Goal: Information Seeking & Learning: Learn about a topic

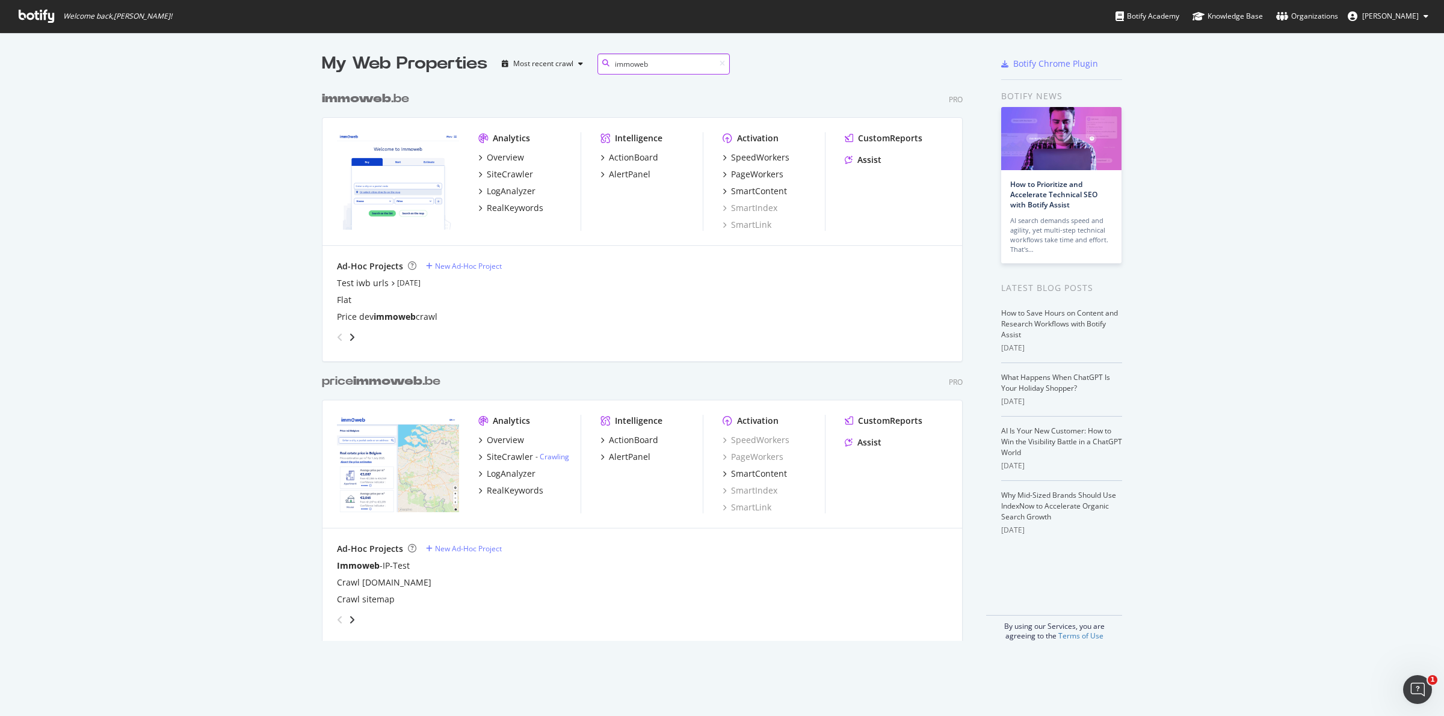
scroll to position [554, 639]
type input "immoweb"
click at [507, 173] on div "SiteCrawler" at bounding box center [510, 174] width 46 height 12
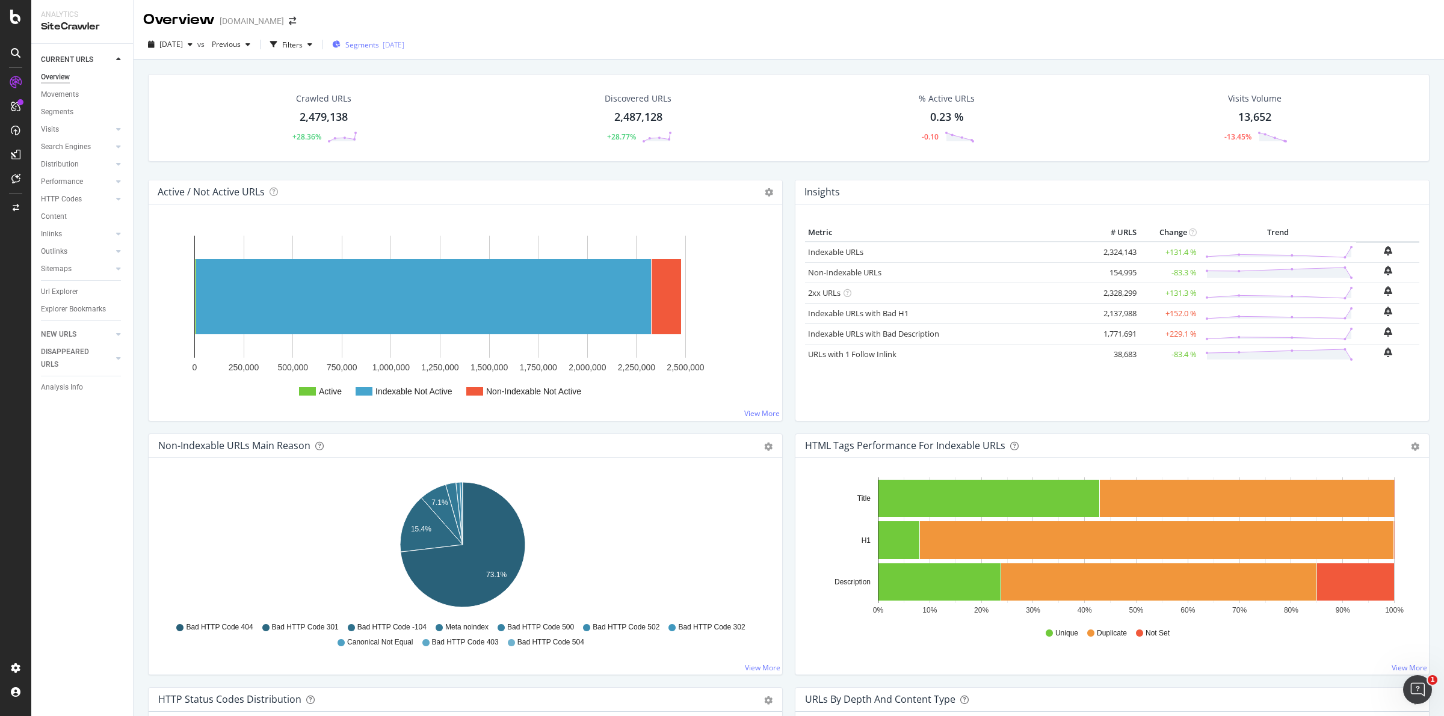
click at [379, 46] on span "Segments" at bounding box center [362, 45] width 34 height 10
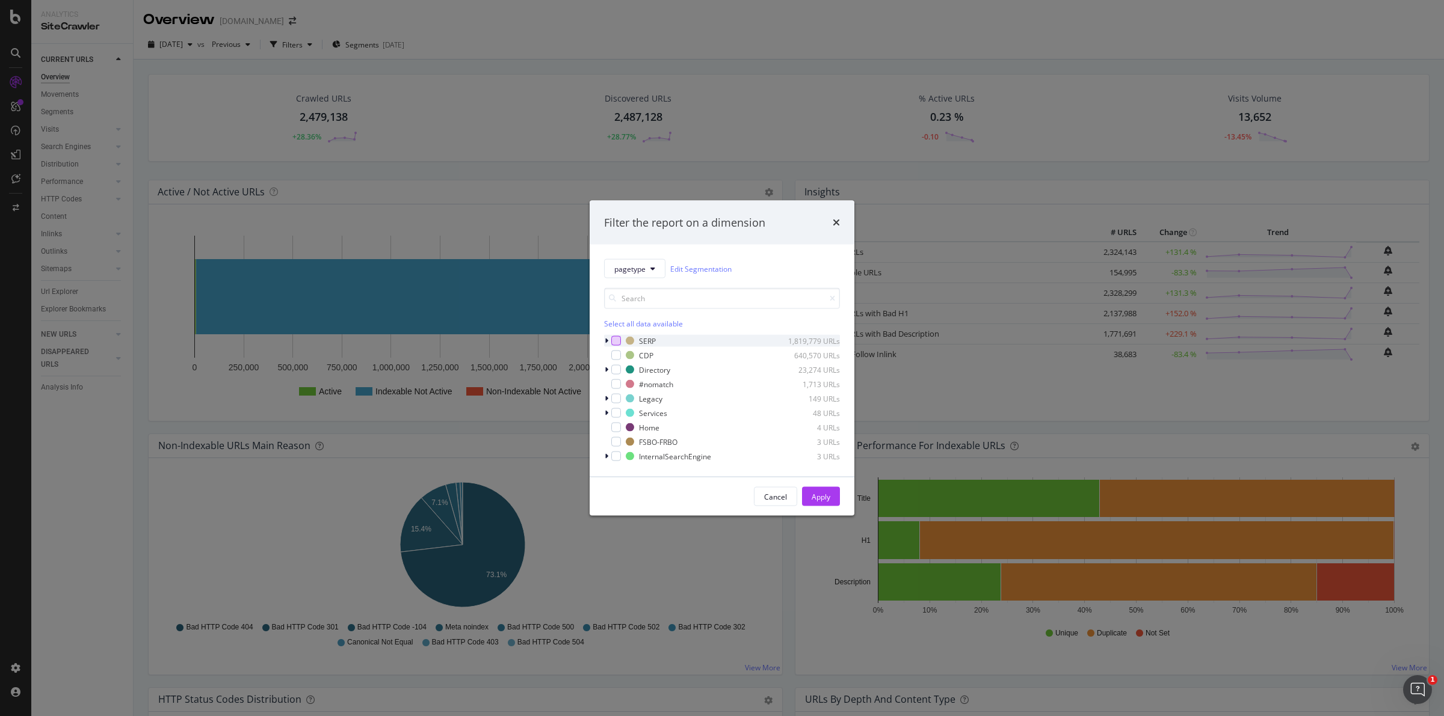
click at [617, 341] on div "modal" at bounding box center [616, 341] width 10 height 10
click at [822, 495] on div "Apply" at bounding box center [821, 496] width 19 height 10
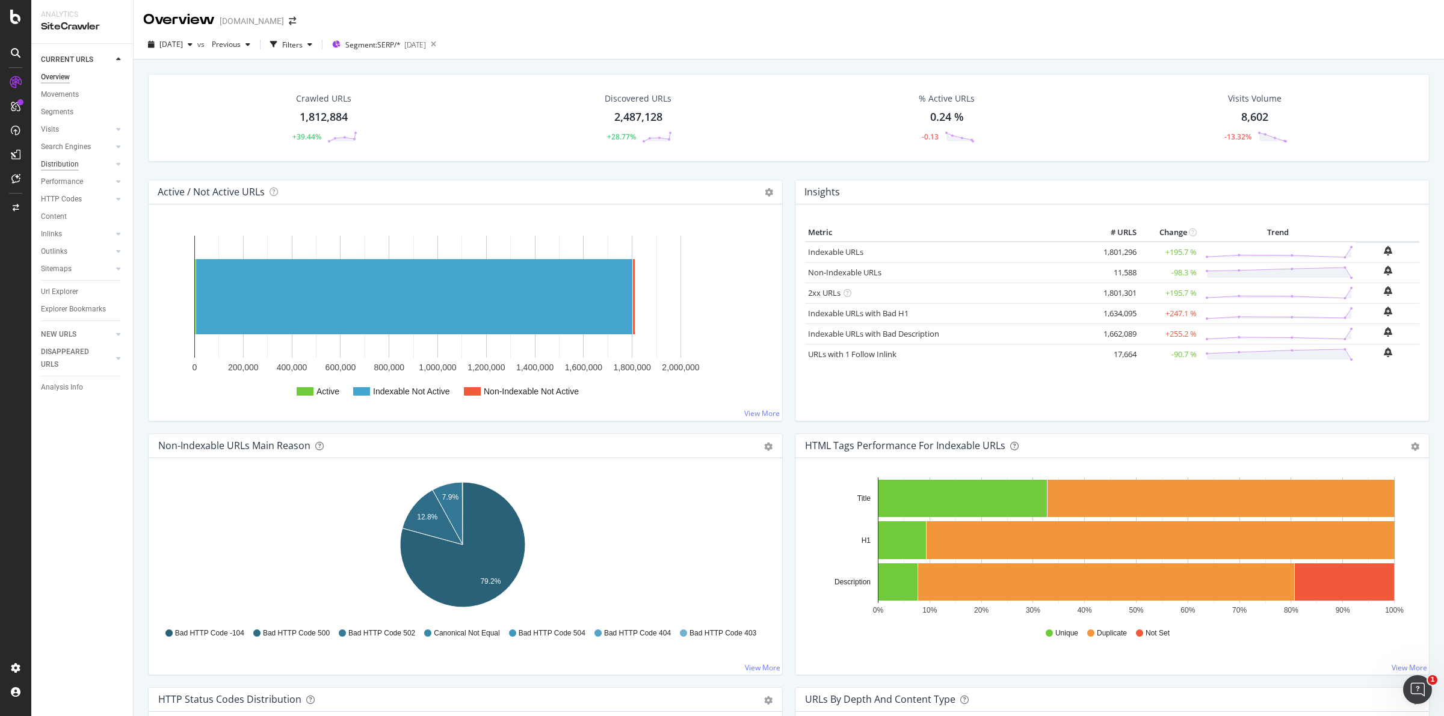
click at [70, 168] on div "Distribution" at bounding box center [60, 164] width 38 height 13
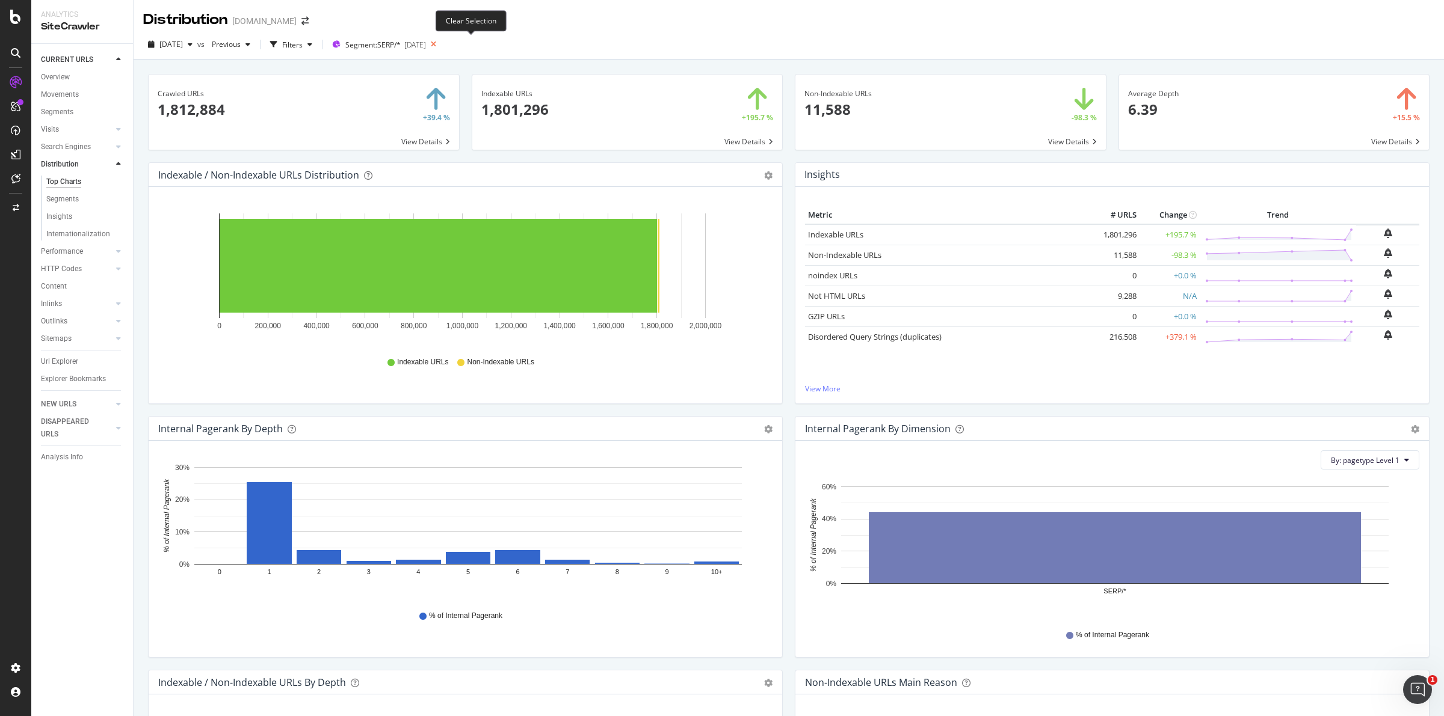
click at [441, 43] on icon at bounding box center [433, 44] width 15 height 17
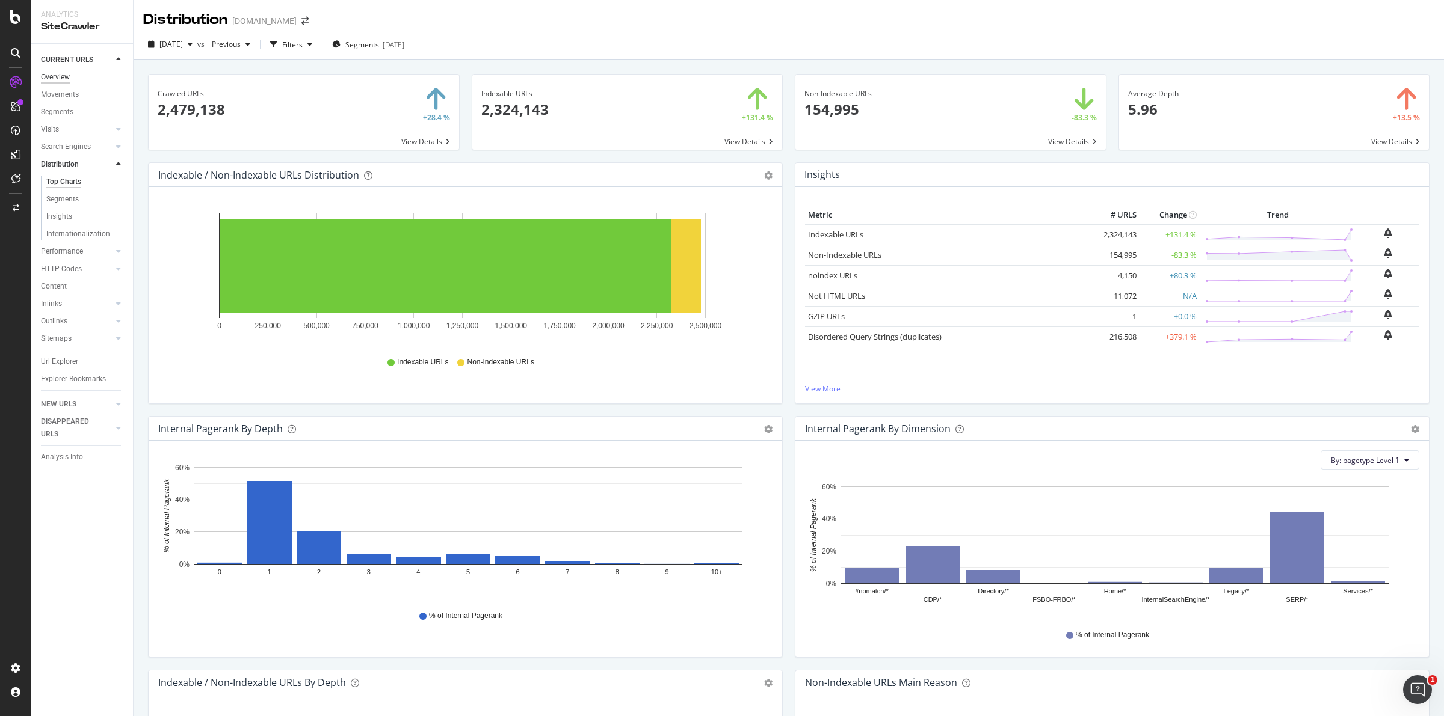
click at [65, 79] on div "Overview" at bounding box center [55, 77] width 29 height 13
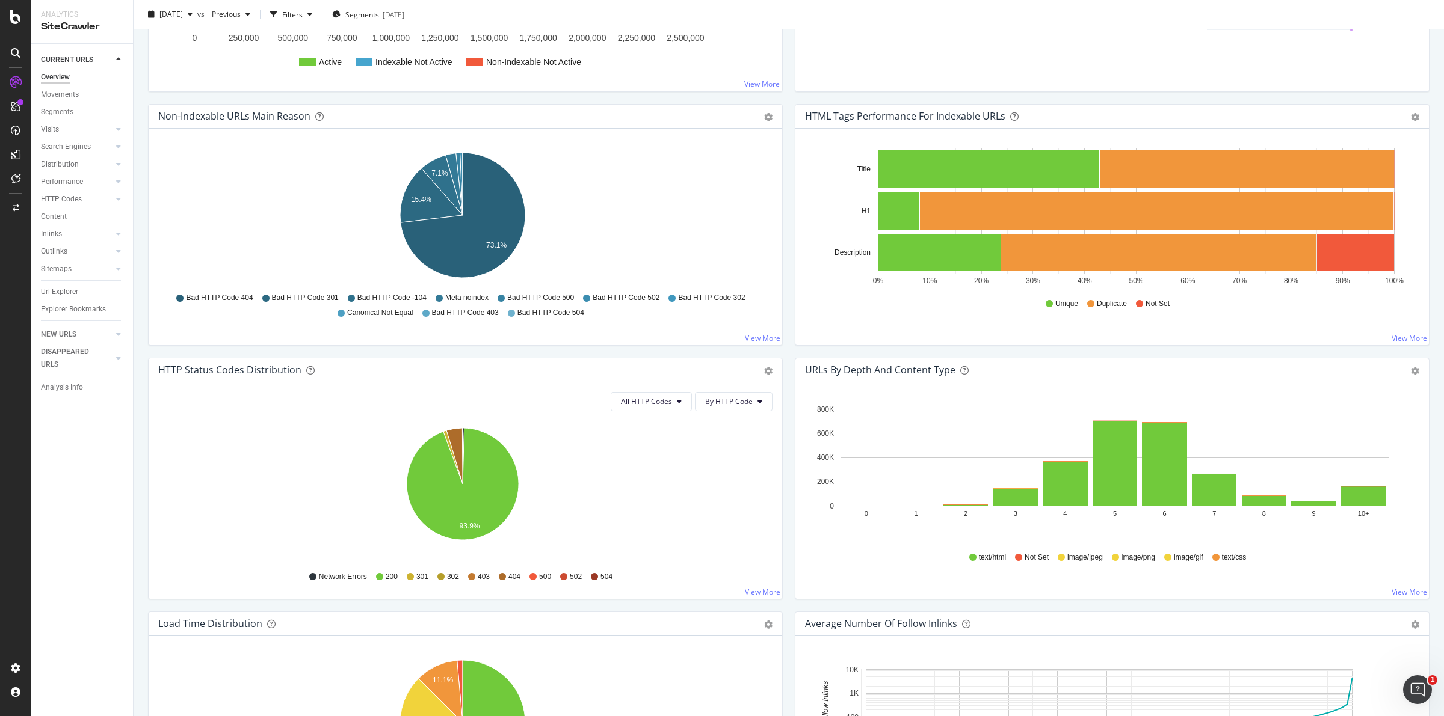
scroll to position [376, 0]
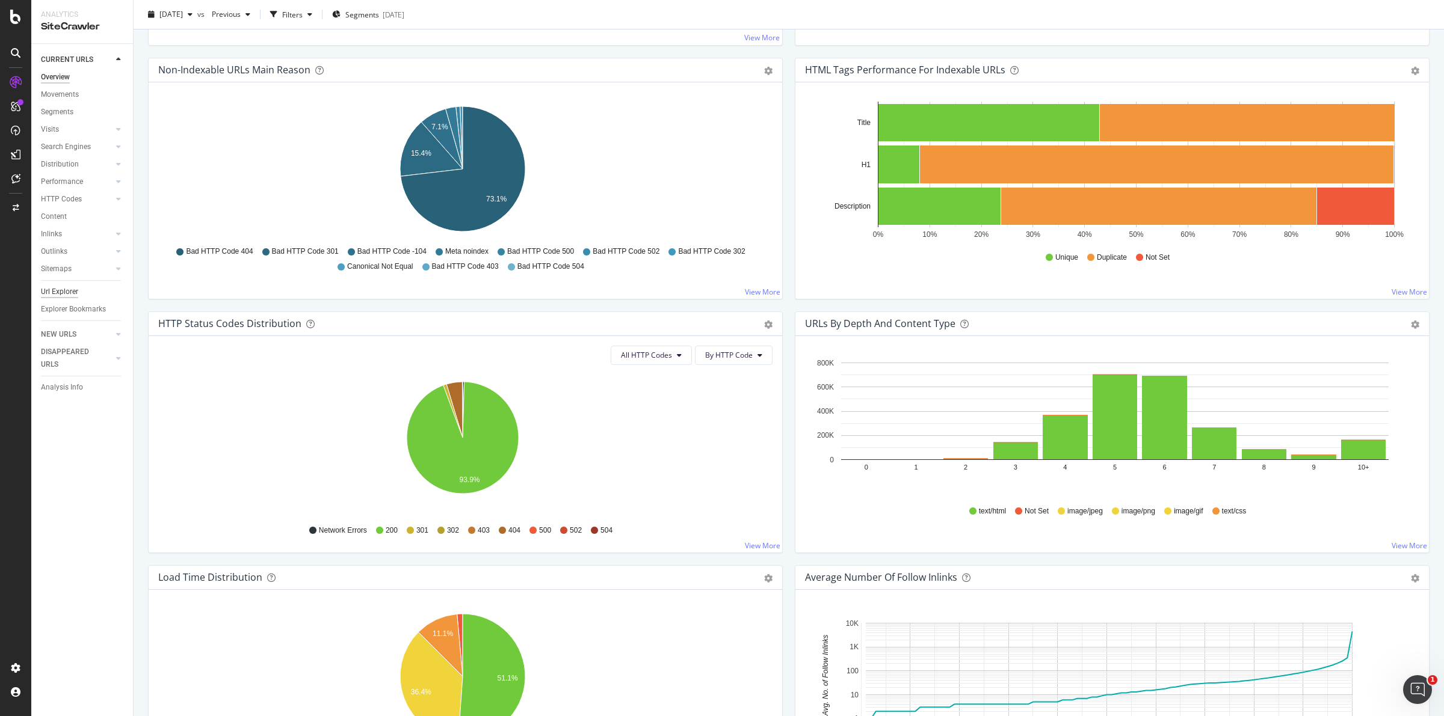
click at [64, 289] on div "Url Explorer" at bounding box center [59, 292] width 37 height 13
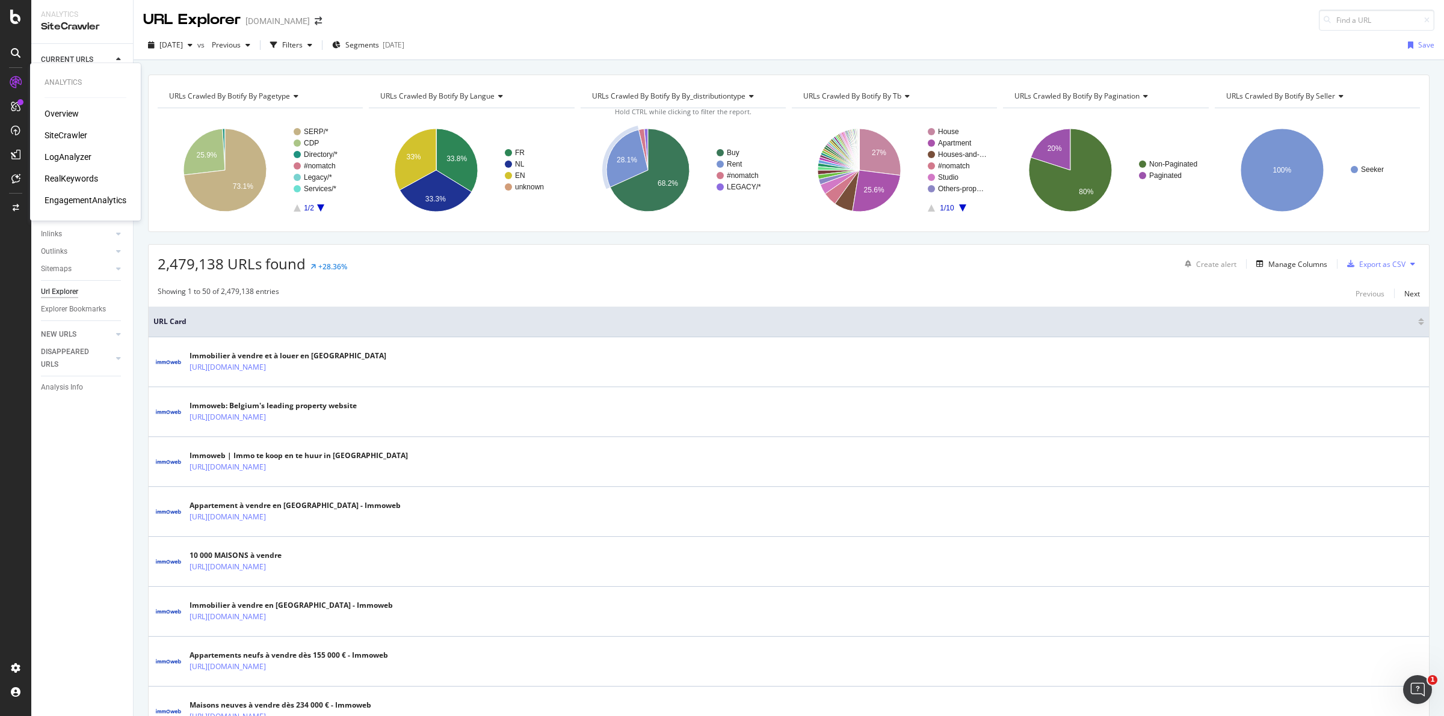
click at [72, 155] on div "LogAnalyzer" at bounding box center [68, 157] width 47 height 12
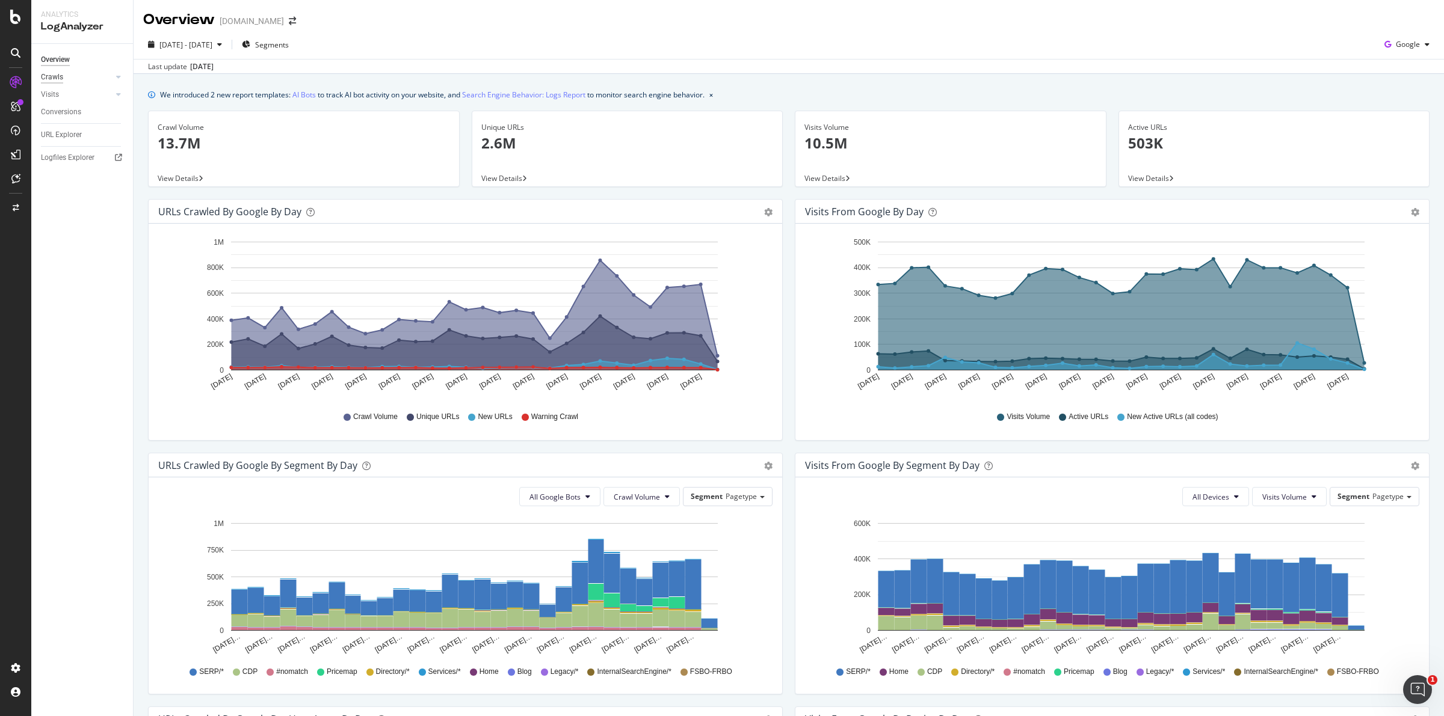
click at [56, 75] on div "Crawls" at bounding box center [52, 77] width 22 height 13
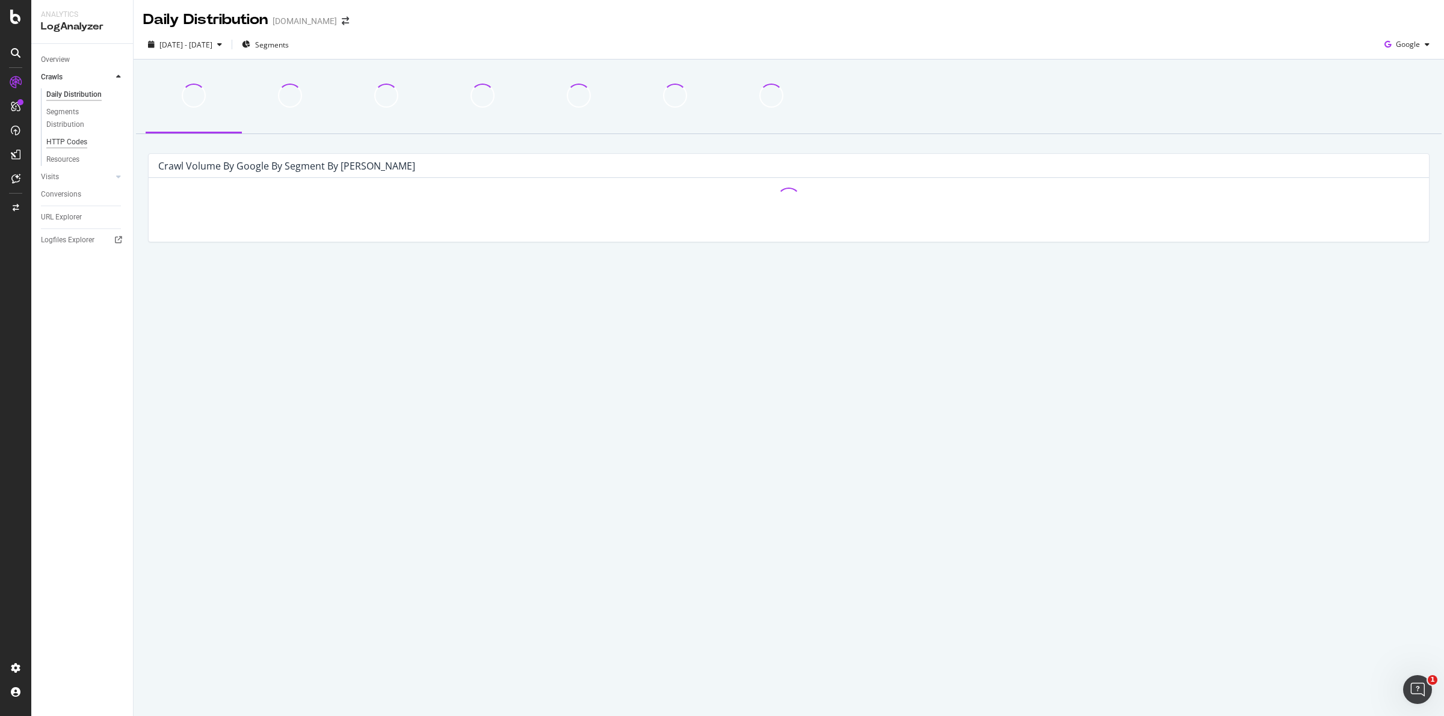
click at [72, 140] on div "HTTP Codes" at bounding box center [66, 142] width 41 height 13
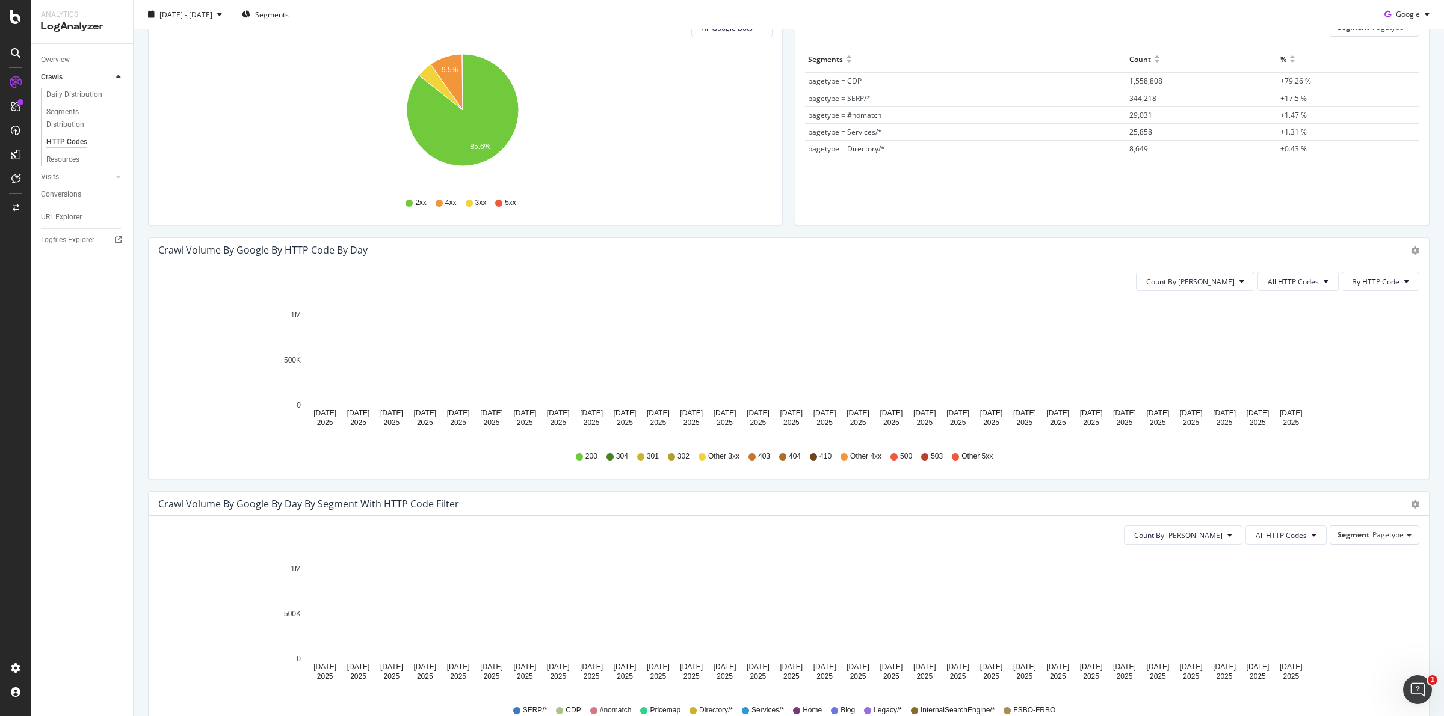
scroll to position [226, 0]
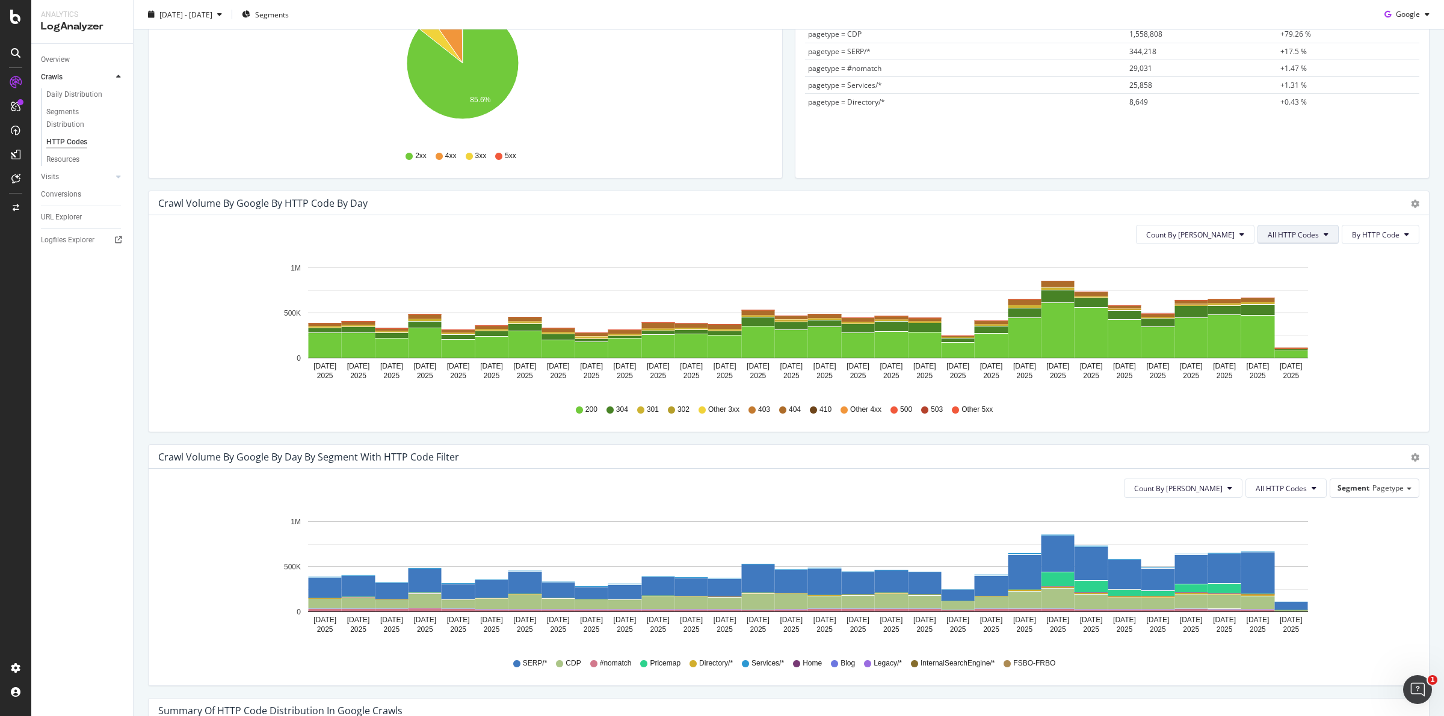
click at [1295, 232] on span "All HTTP Codes" at bounding box center [1293, 235] width 51 height 10
click at [1298, 302] on span "Bad HTTP Codes" at bounding box center [1288, 303] width 61 height 11
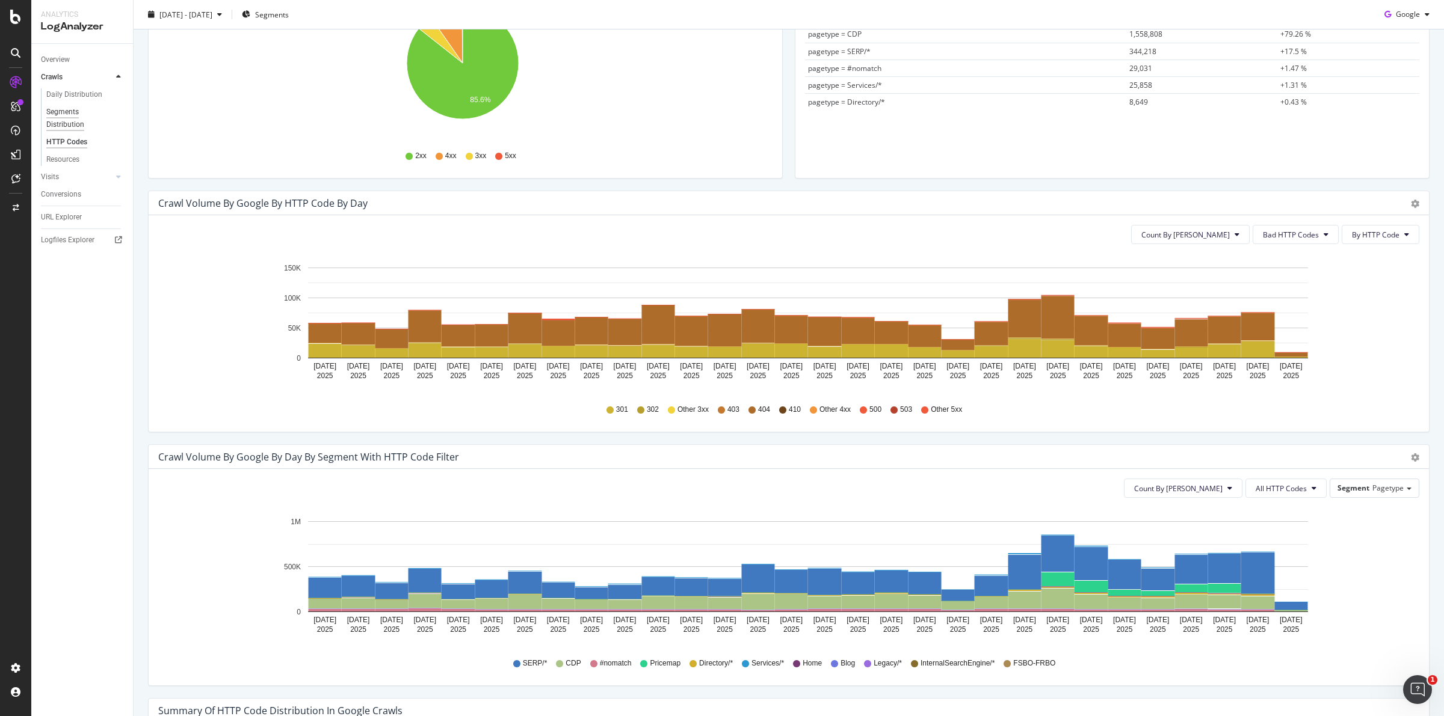
click at [74, 118] on div "Segments Distribution" at bounding box center [79, 118] width 67 height 25
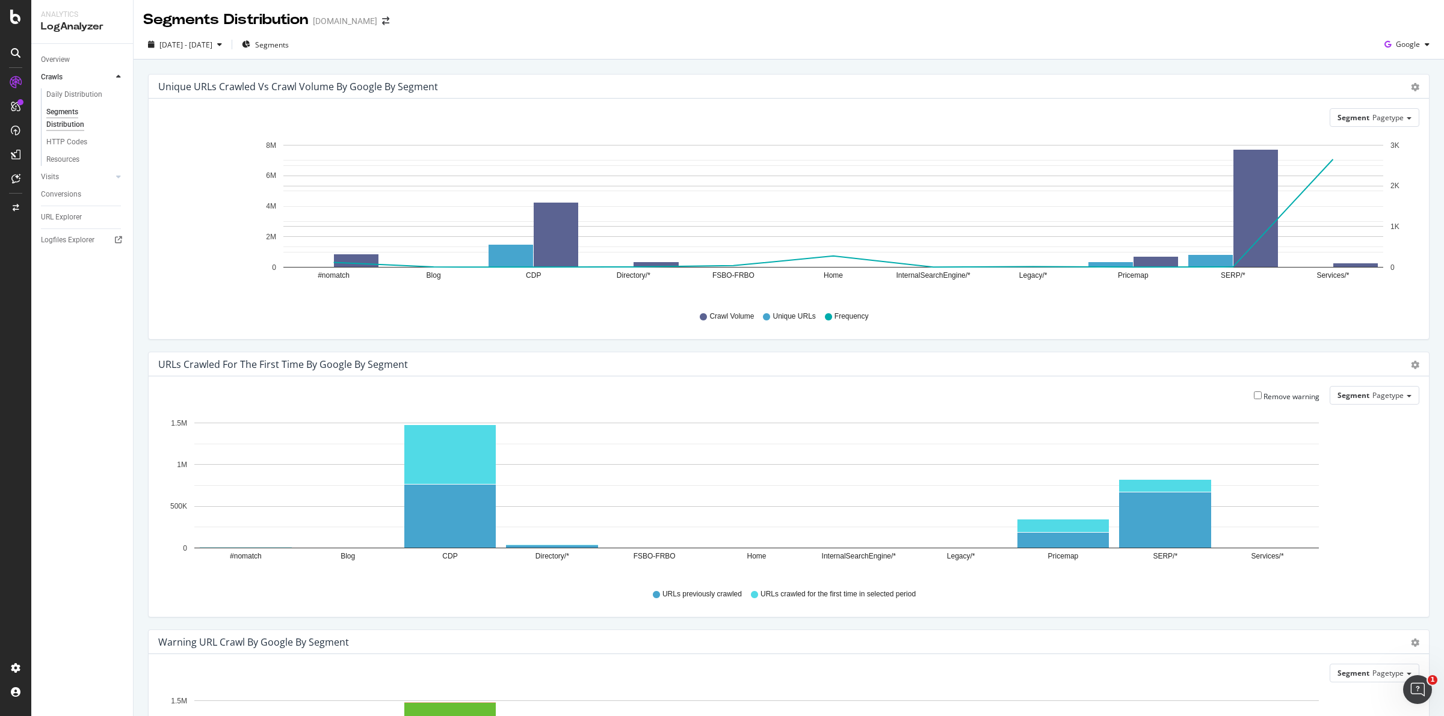
click at [83, 102] on div "Daily Distribution" at bounding box center [87, 95] width 92 height 15
click at [87, 97] on div "Daily Distribution" at bounding box center [74, 94] width 56 height 13
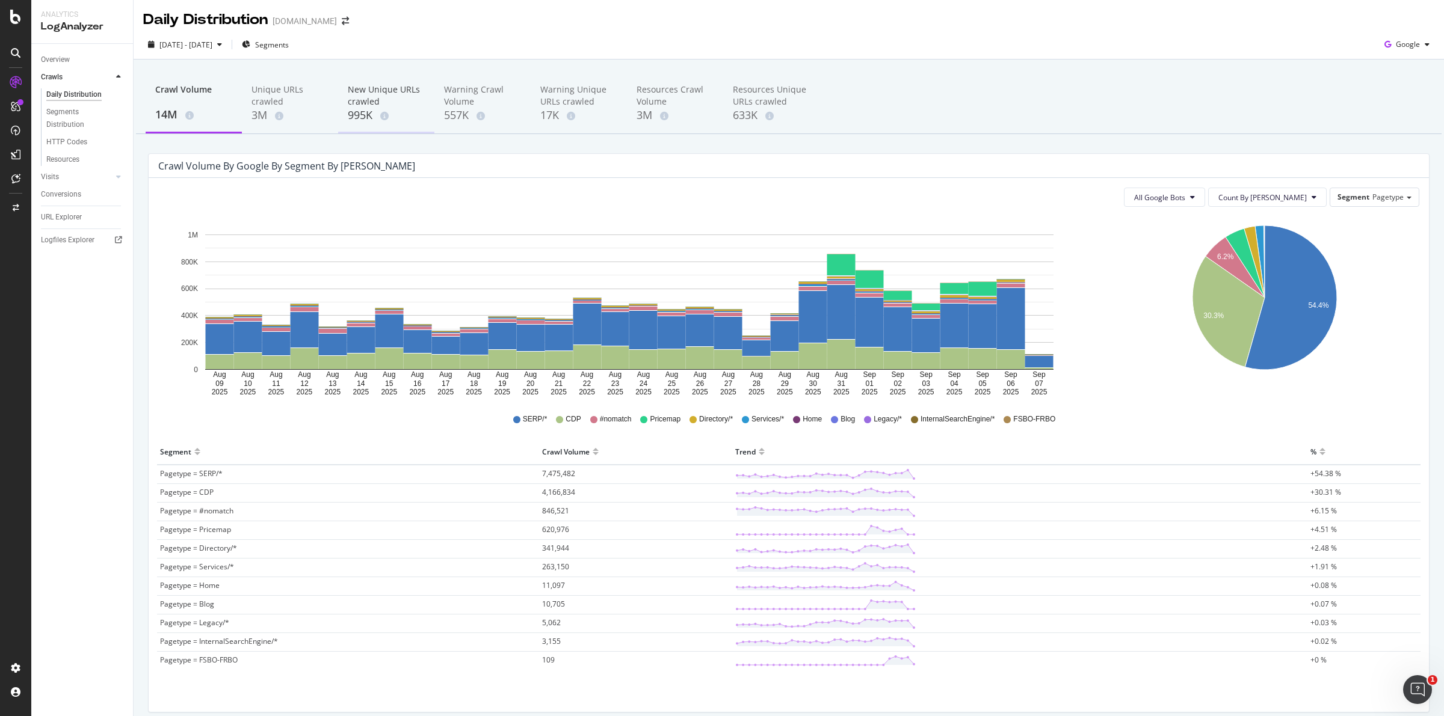
click at [355, 105] on div "New Unique URLs crawled" at bounding box center [386, 96] width 77 height 24
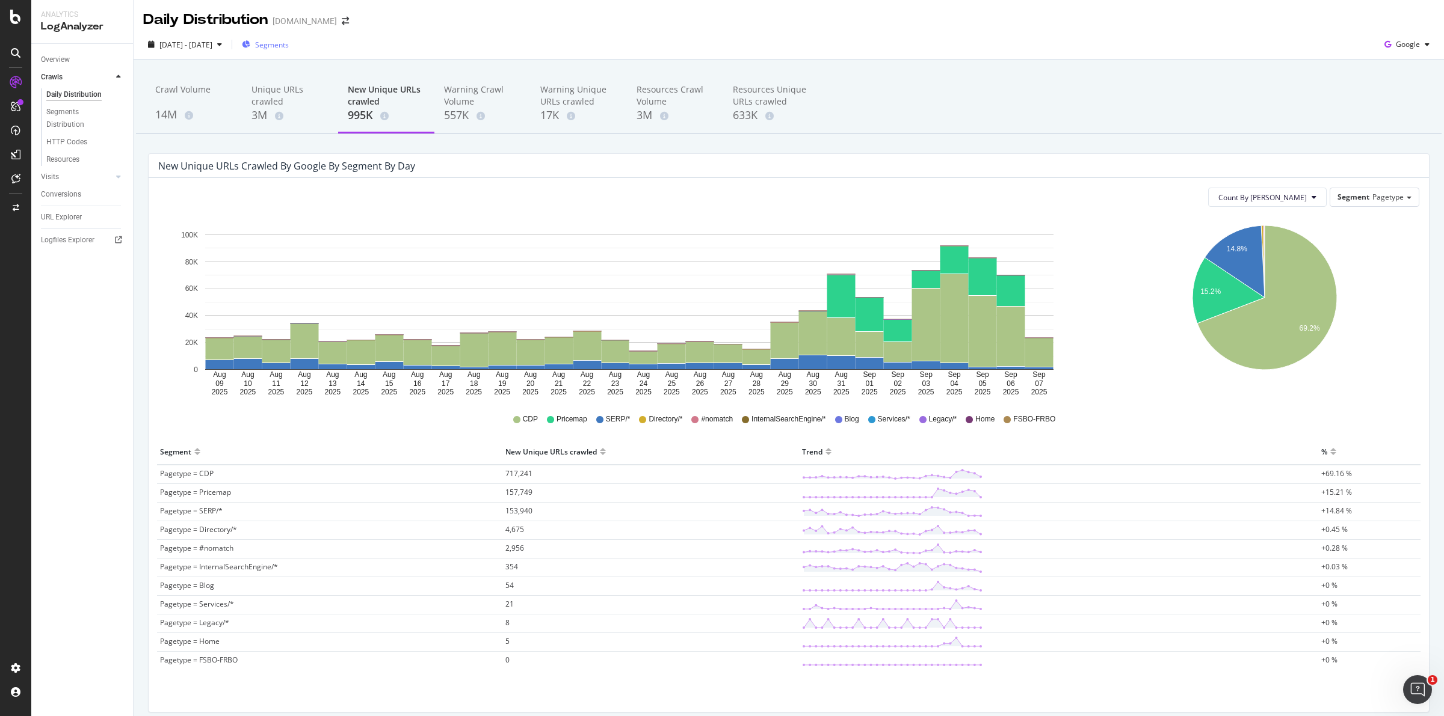
click at [289, 43] on span "Segments" at bounding box center [272, 45] width 34 height 10
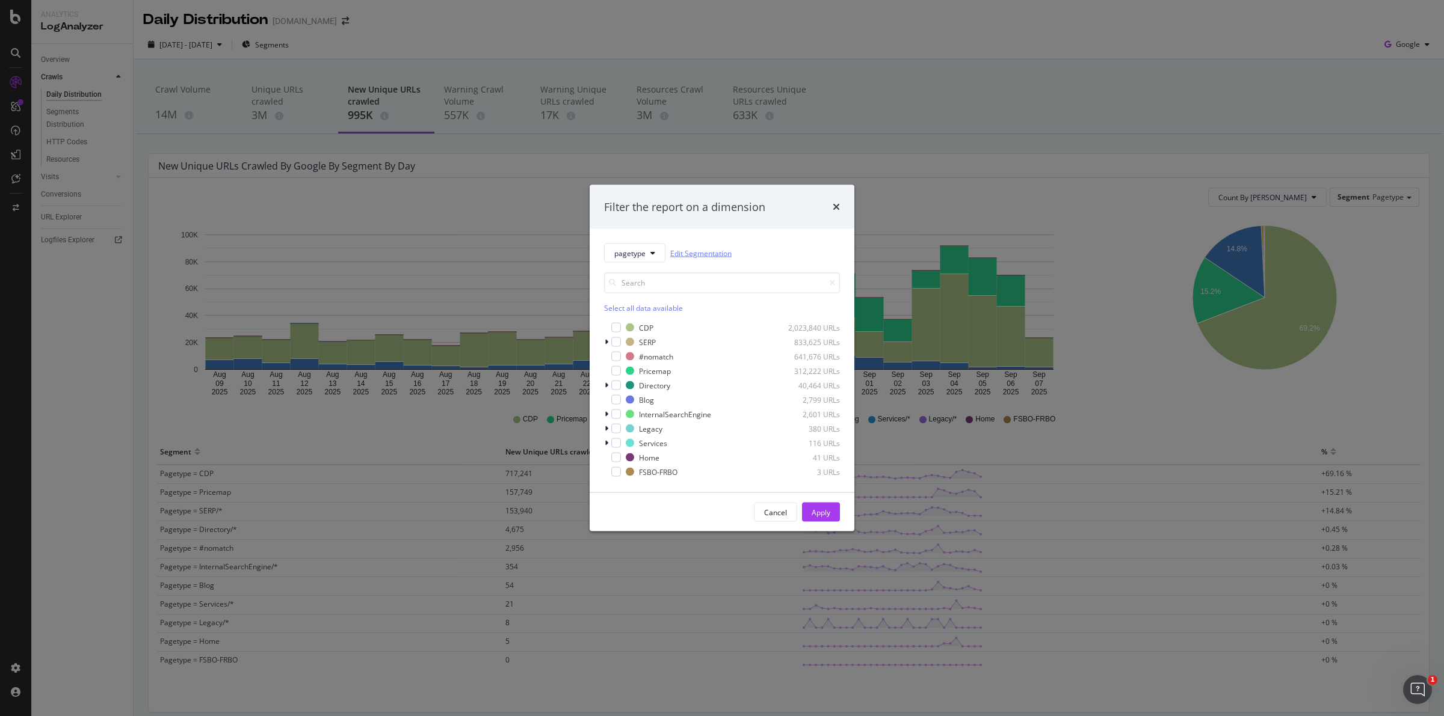
click at [701, 253] on link "Edit Segmentation" at bounding box center [700, 253] width 61 height 13
click at [661, 308] on div "Select all data available" at bounding box center [722, 308] width 236 height 10
click at [617, 370] on icon "modal" at bounding box center [616, 371] width 5 height 6
click at [822, 510] on div "Apply" at bounding box center [821, 512] width 19 height 10
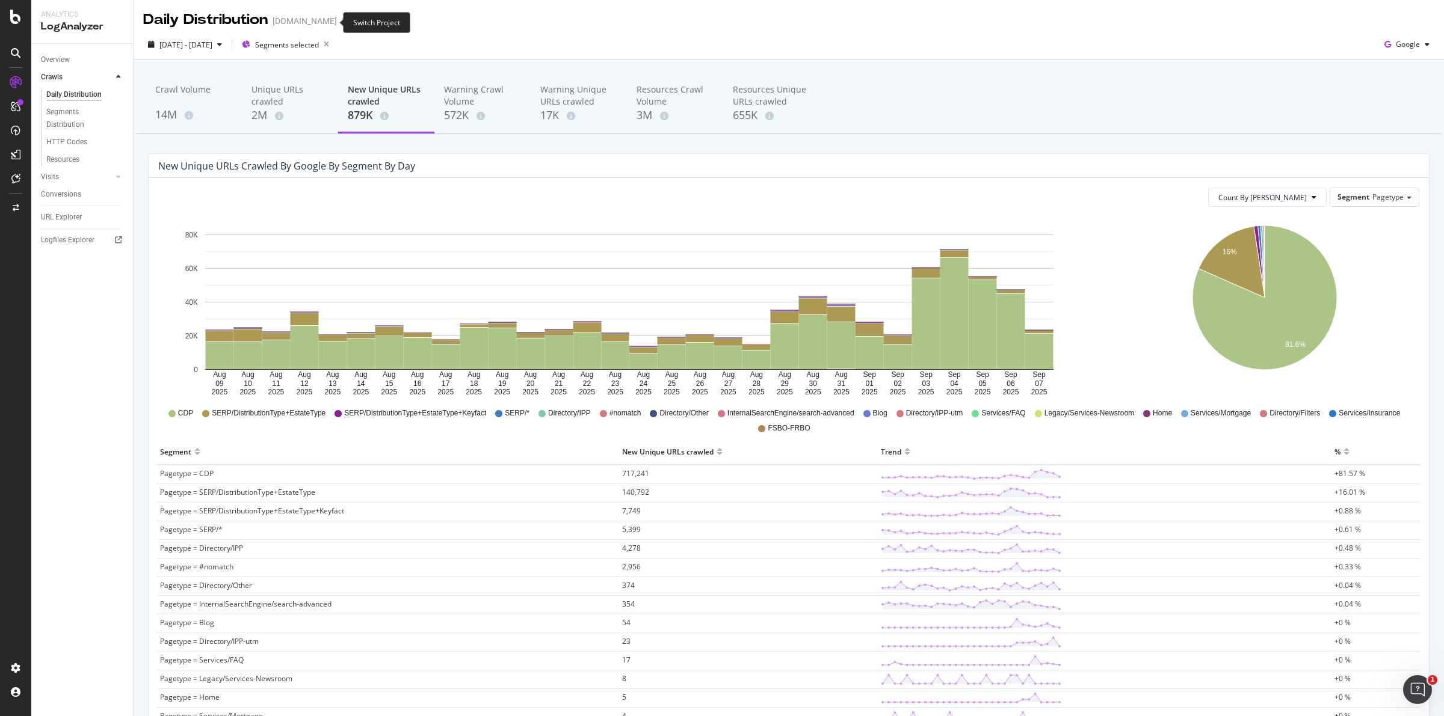
click at [342, 23] on icon "arrow-right-arrow-left" at bounding box center [345, 21] width 7 height 8
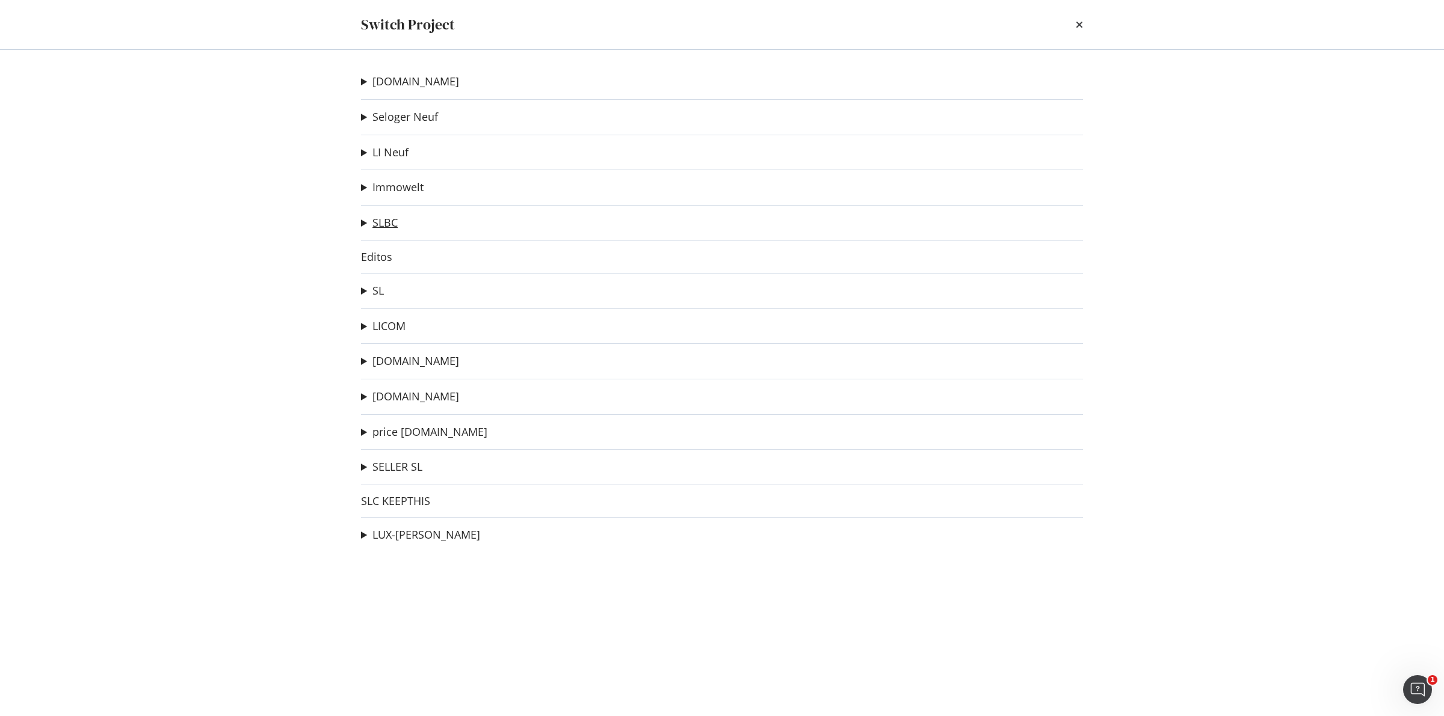
click at [387, 217] on link "SLBC" at bounding box center [384, 223] width 25 height 13
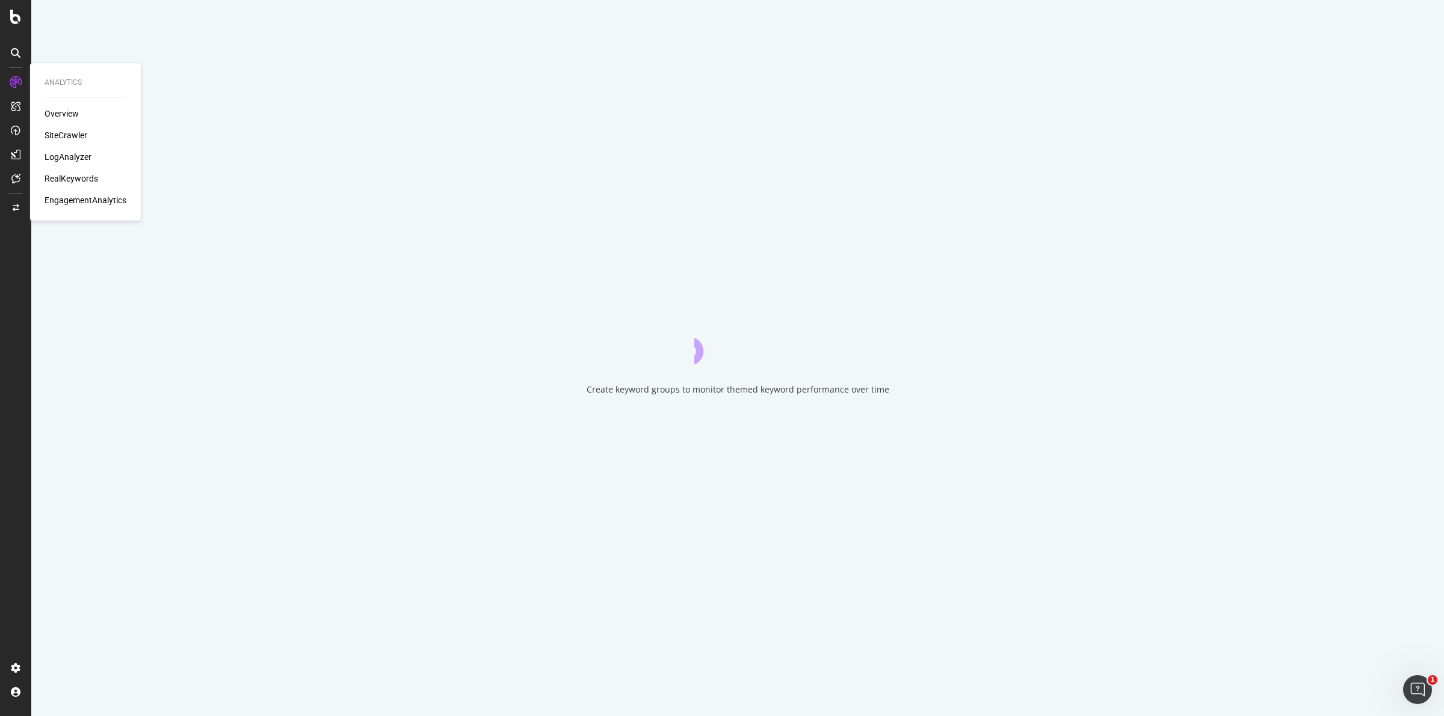
click at [67, 134] on div "SiteCrawler" at bounding box center [66, 135] width 43 height 12
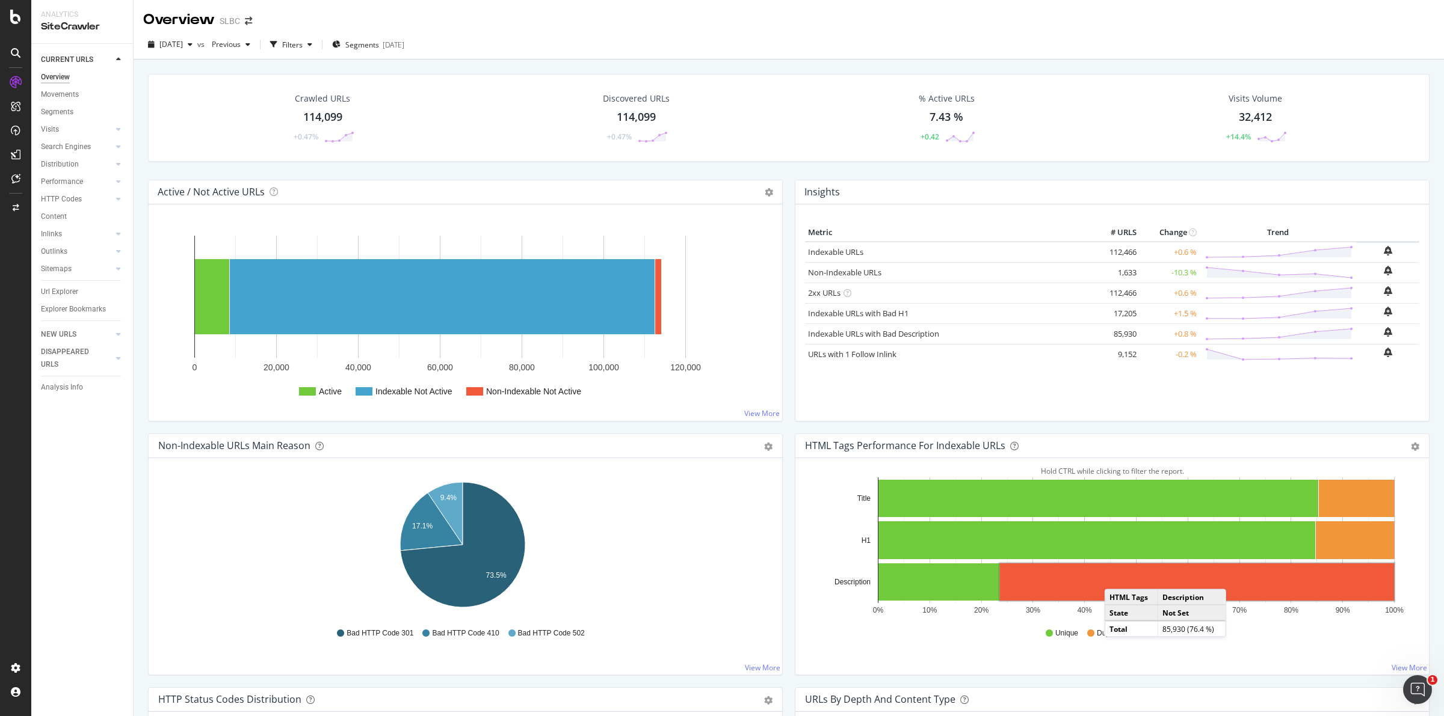
click at [1111, 578] on rect "A chart." at bounding box center [1197, 582] width 394 height 37
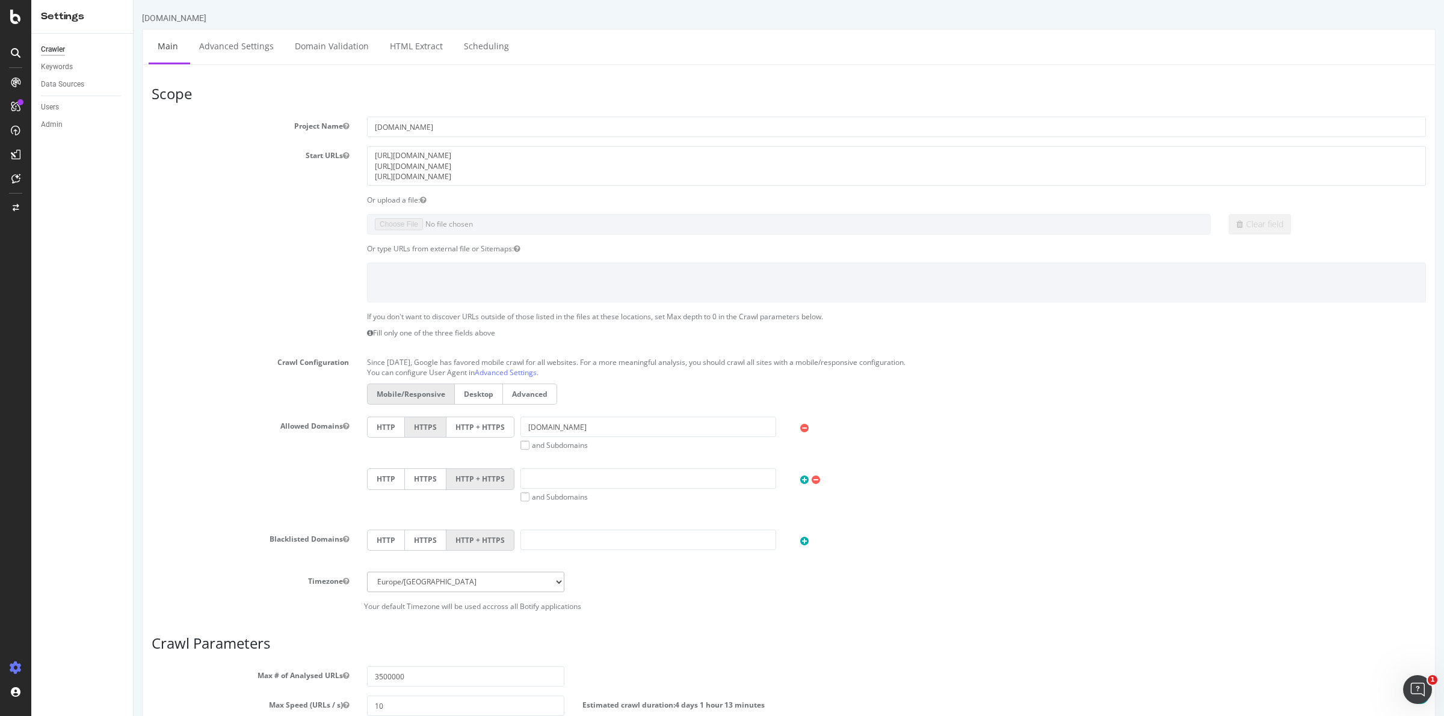
scroll to position [247, 0]
